Goal: Download file/media

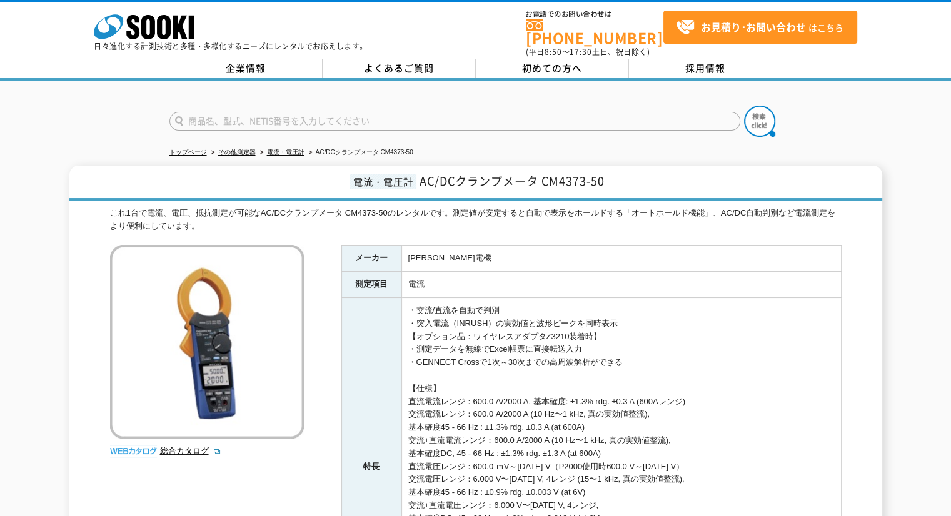
click at [330, 119] on input "text" at bounding box center [454, 121] width 571 height 19
type input "天"
click at [764, 106] on img at bounding box center [759, 121] width 31 height 31
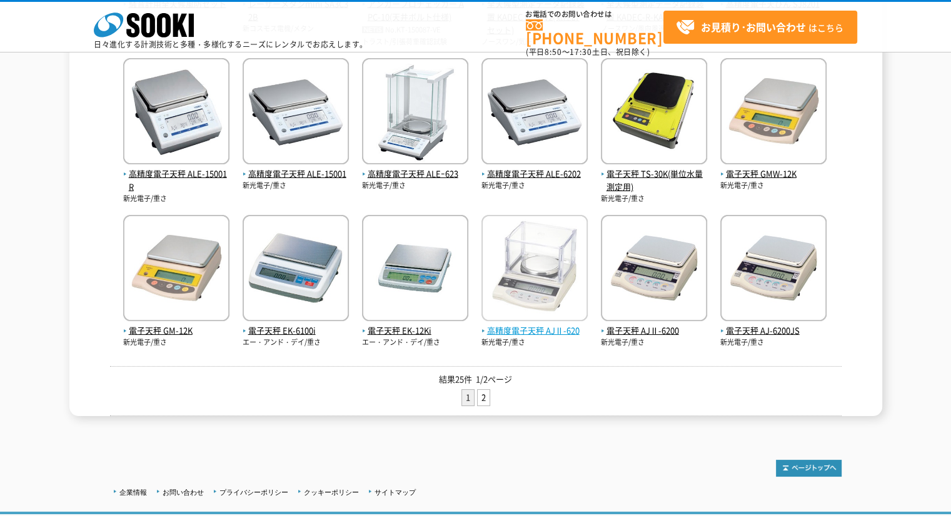
scroll to position [458, 0]
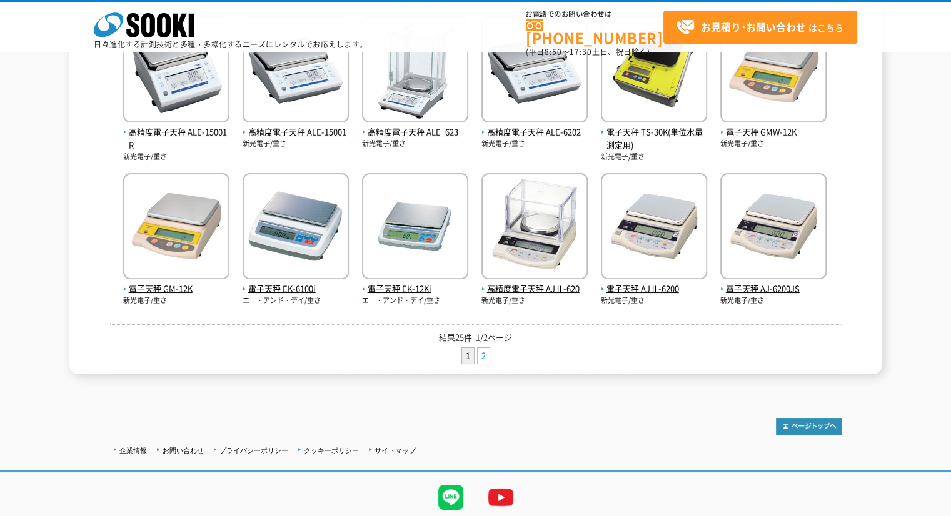
click at [484, 361] on link "2" at bounding box center [484, 356] width 12 height 16
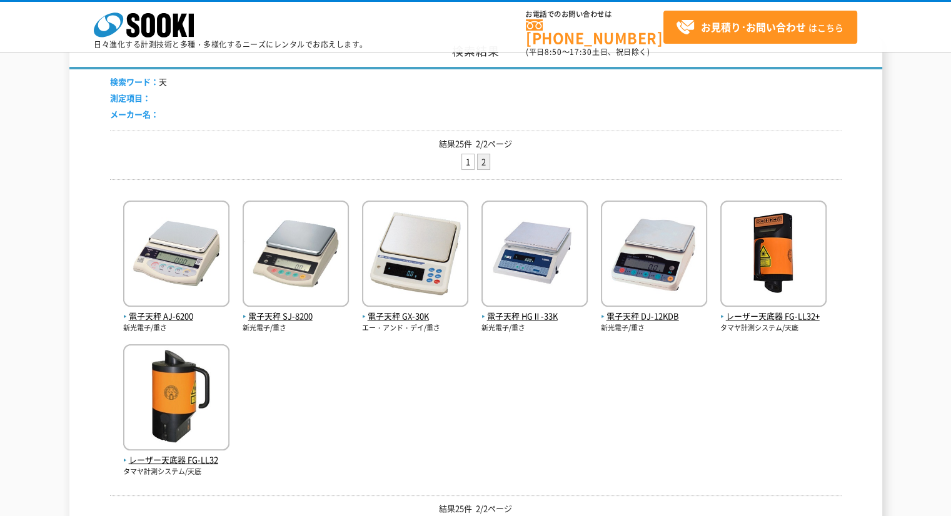
scroll to position [146, 0]
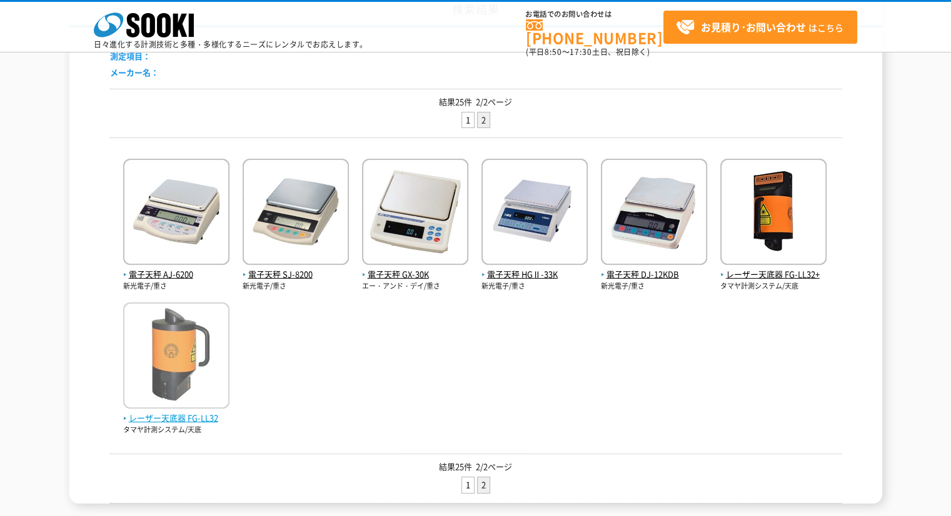
click at [194, 413] on span "レーザー天底器 FG-LL32" at bounding box center [176, 418] width 106 height 13
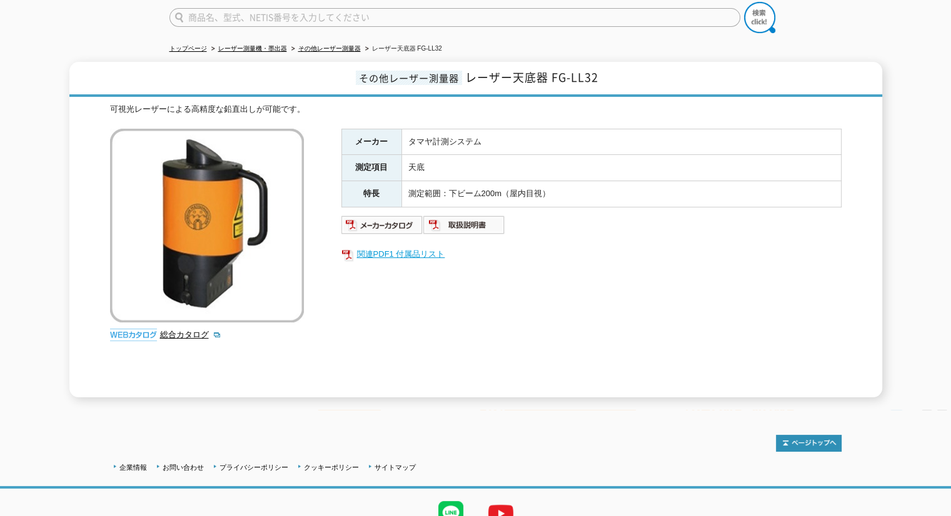
click at [404, 246] on link "関連PDF1 付属品リスト" at bounding box center [591, 254] width 500 height 16
